Goal: Obtain resource: Download file/media

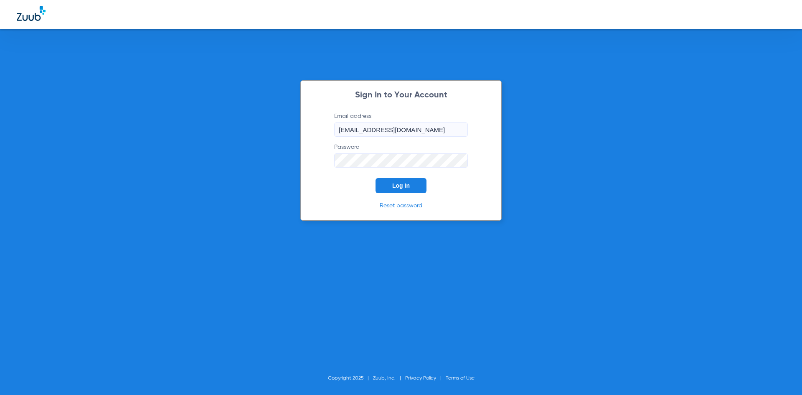
click at [404, 192] on button "Log In" at bounding box center [401, 185] width 51 height 15
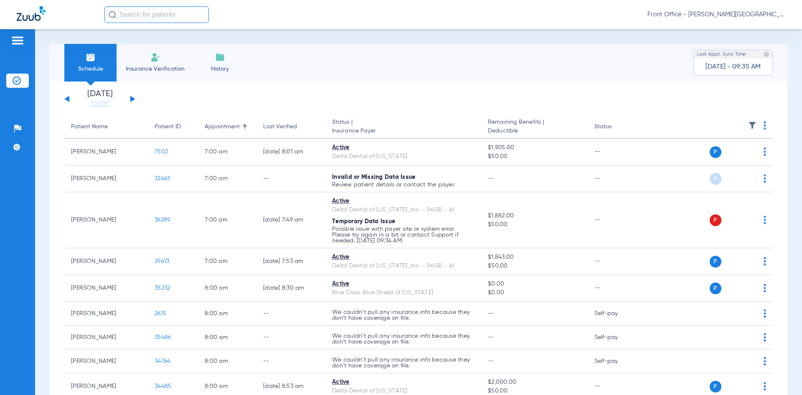
click at [129, 98] on div "[DATE] [DATE] [DATE] [DATE] [DATE] [DATE] [DATE] [DATE] [DATE] [DATE] [DATE] [D…" at bounding box center [99, 99] width 71 height 18
click at [131, 98] on button at bounding box center [132, 99] width 5 height 6
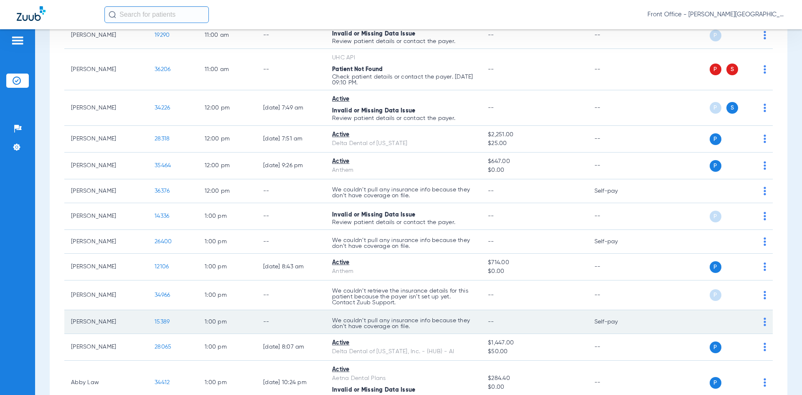
scroll to position [794, 0]
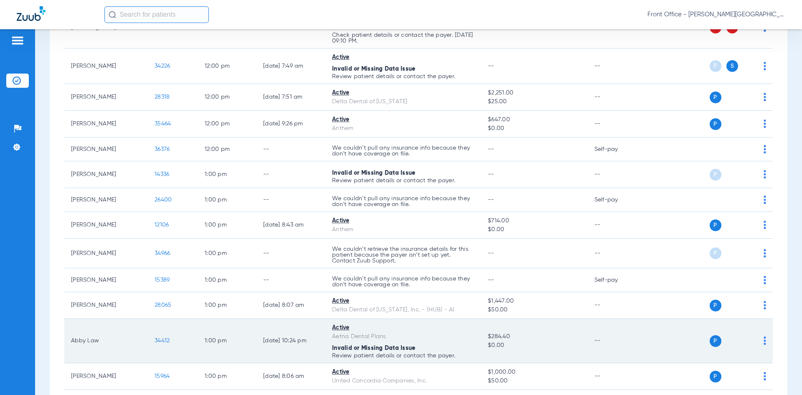
click at [161, 339] on span "34412" at bounding box center [162, 341] width 15 height 6
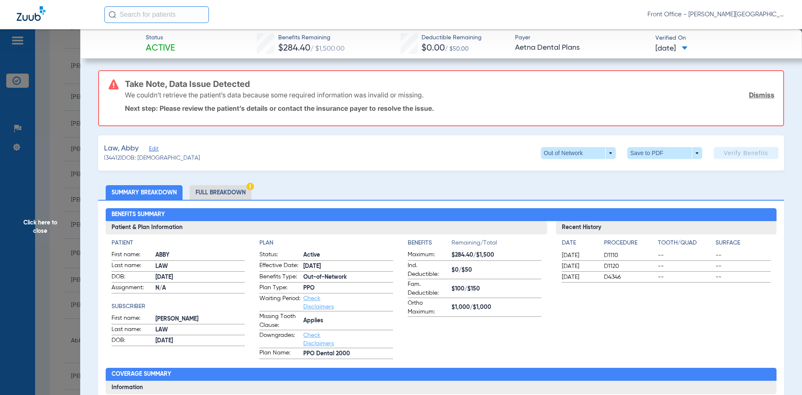
click at [232, 191] on li "Full Breakdown" at bounding box center [221, 192] width 62 height 15
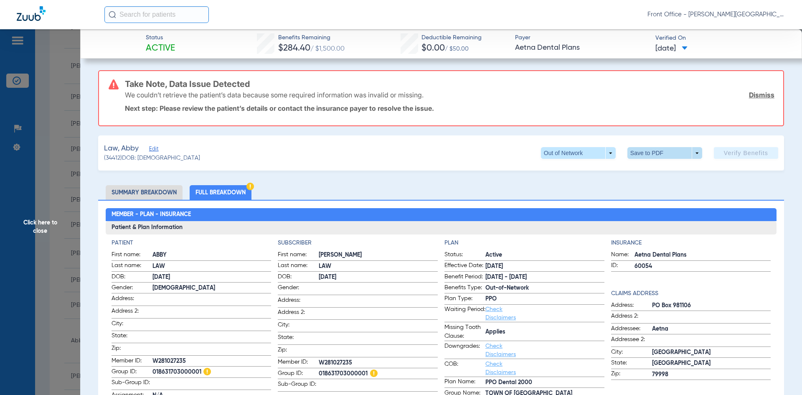
click at [655, 149] on span at bounding box center [665, 153] width 20 height 20
click at [764, 97] on div at bounding box center [401, 197] width 802 height 395
drag, startPoint x: 744, startPoint y: 94, endPoint x: 737, endPoint y: 102, distance: 10.1
click at [749, 94] on link "Dismiss" at bounding box center [761, 95] width 25 height 8
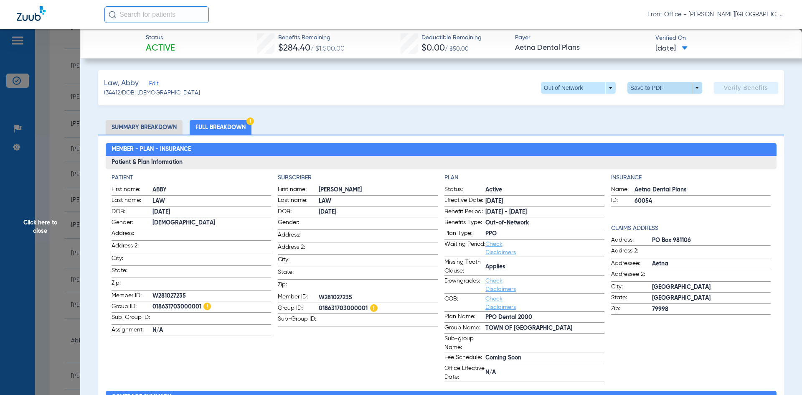
click at [660, 90] on span at bounding box center [665, 88] width 20 height 20
click at [655, 104] on span "Save to PDF" at bounding box center [661, 105] width 33 height 6
